Goal: Information Seeking & Learning: Learn about a topic

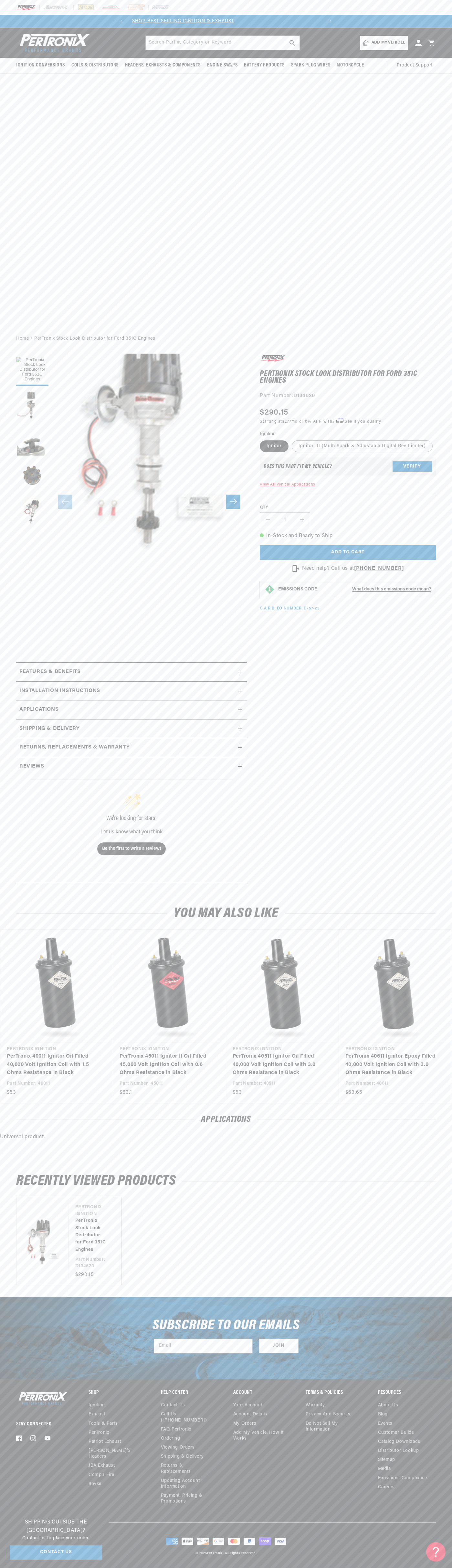
scroll to position [0, 196]
click at [404, 29] on header "BETTER SEARCH RESULTS Add your vehicle's year, make, and model to find parts be…" at bounding box center [226, 43] width 452 height 30
click at [431, 588] on modal-opener "EMISSIONS CODE What does this emissions code mean?" at bounding box center [347, 590] width 176 height 17
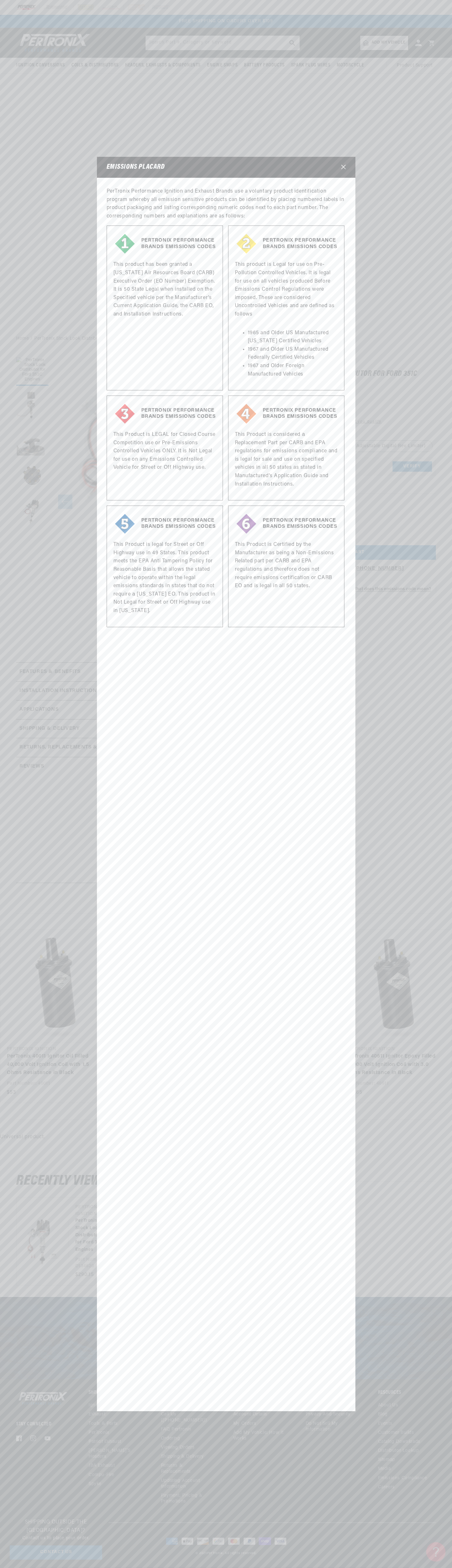
click at [202, 1567] on html "Skip to content Your cart Your cart is empty Get the right parts the first time…" at bounding box center [226, 784] width 452 height 1568
click at [15, 743] on modal-dialog "EMISSIONS PLACARD PerTronix Performance Ignition and Exhaust Brands use a volun…" at bounding box center [226, 784] width 452 height 1568
